Goal: Find specific page/section

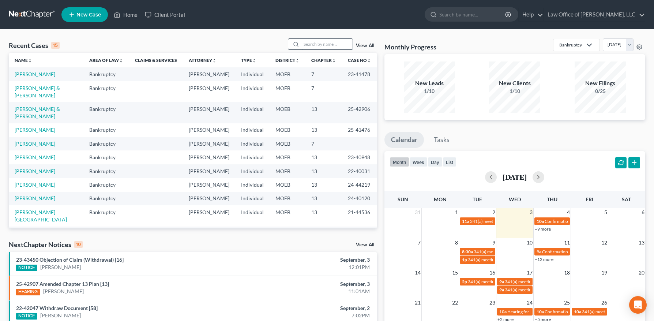
click at [320, 45] on input "search" at bounding box center [326, 44] width 51 height 11
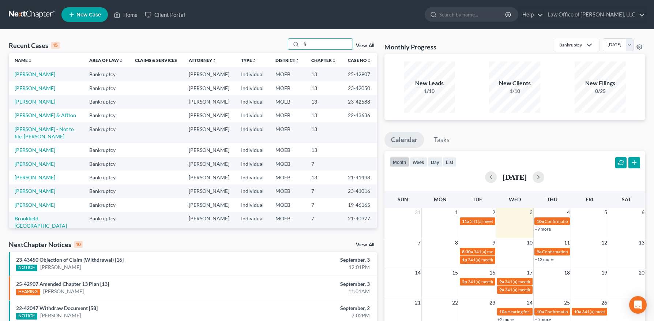
type input "fi"
click at [34, 75] on link "[PERSON_NAME]" at bounding box center [35, 74] width 41 height 6
click at [26, 75] on link "[PERSON_NAME]" at bounding box center [35, 74] width 41 height 6
click at [34, 72] on link "[PERSON_NAME]" at bounding box center [35, 74] width 41 height 6
click at [33, 75] on link "[PERSON_NAME]" at bounding box center [35, 74] width 41 height 6
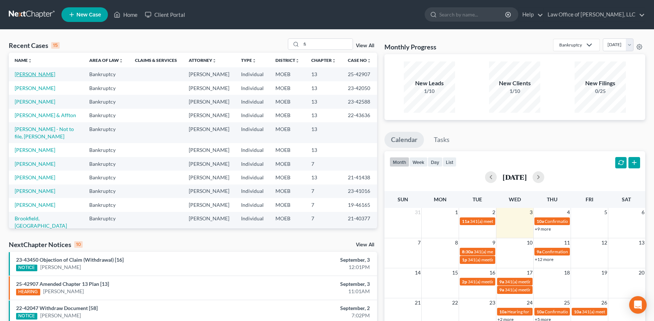
click at [33, 75] on link "[PERSON_NAME]" at bounding box center [35, 74] width 41 height 6
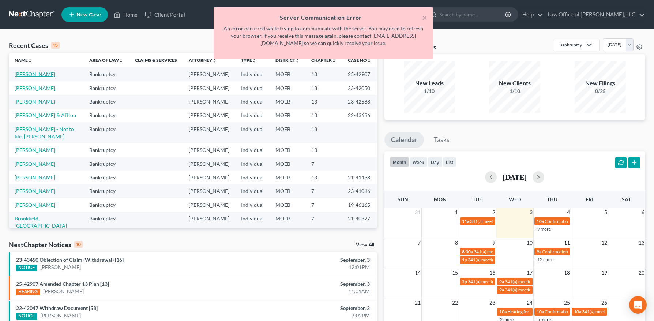
click at [24, 75] on link "[PERSON_NAME]" at bounding box center [35, 74] width 41 height 6
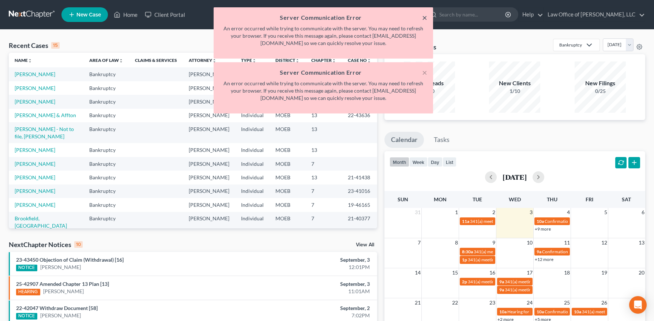
click at [423, 16] on button "×" at bounding box center [424, 17] width 5 height 9
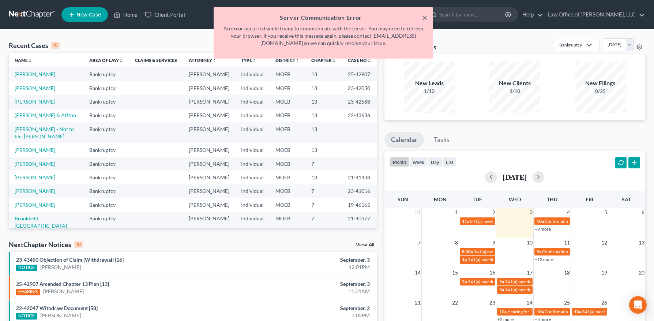
click at [423, 18] on button "×" at bounding box center [424, 17] width 5 height 9
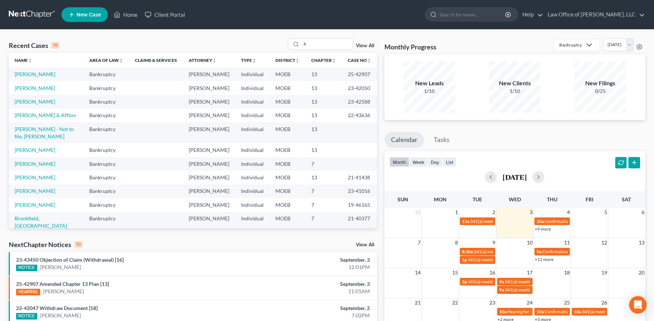
drag, startPoint x: 423, startPoint y: 18, endPoint x: 338, endPoint y: 23, distance: 85.7
click at [423, 18] on ul "New Case Home Client Portal - No Result - See all results Or Press Enter... Hel…" at bounding box center [352, 14] width 583 height 19
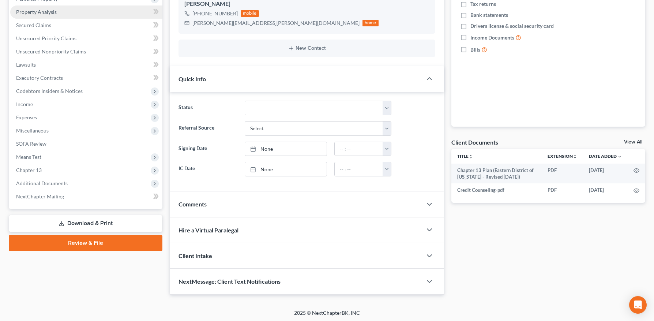
scroll to position [138, 0]
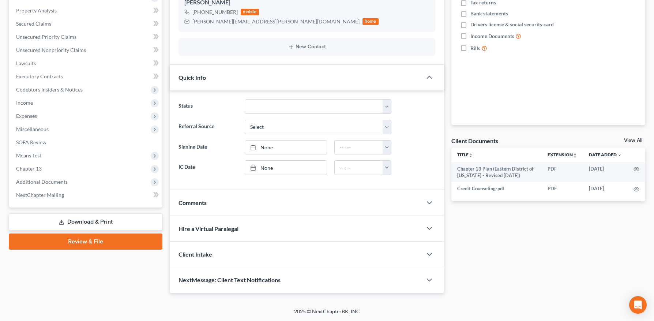
drag, startPoint x: 60, startPoint y: 181, endPoint x: 69, endPoint y: 207, distance: 28.1
click at [60, 180] on span "Additional Documents" at bounding box center [42, 181] width 52 height 6
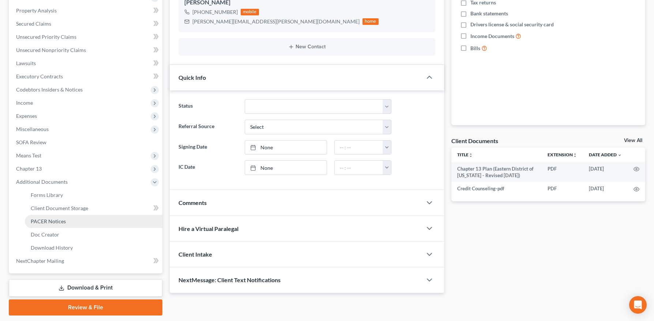
click at [64, 223] on span "PACER Notices" at bounding box center [48, 221] width 35 height 6
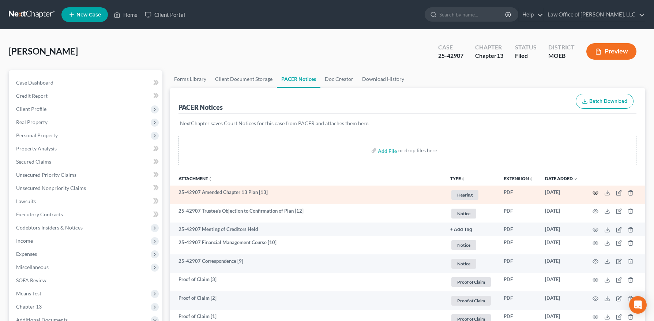
click at [594, 193] on icon "button" at bounding box center [595, 193] width 6 height 6
